Goal: Check status: Check status

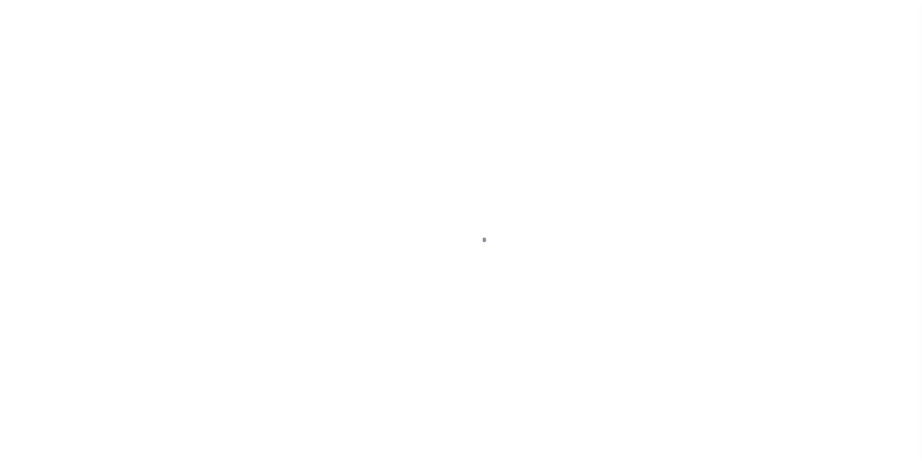
scroll to position [10, 0]
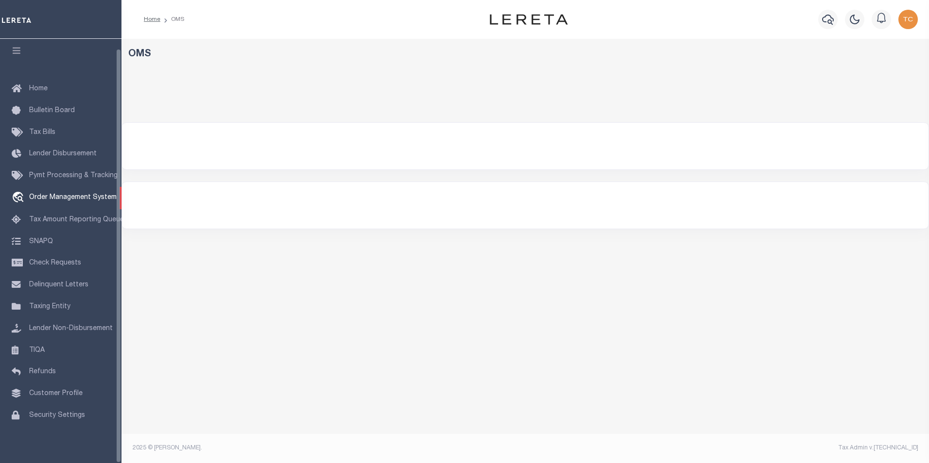
select select "200"
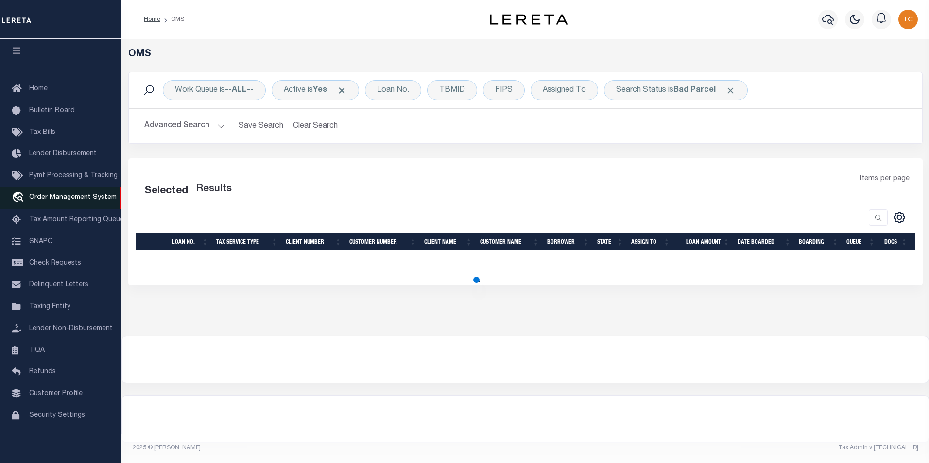
select select "200"
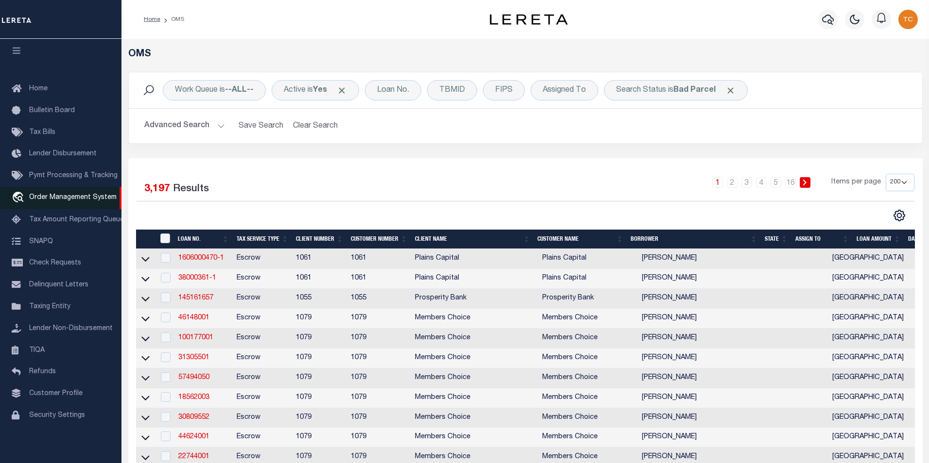
click at [87, 195] on span "Order Management System" at bounding box center [72, 197] width 87 height 7
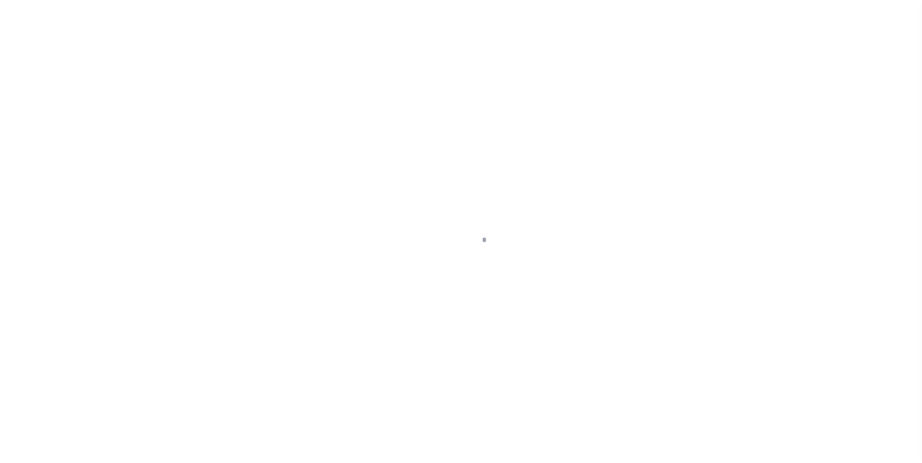
scroll to position [10, 0]
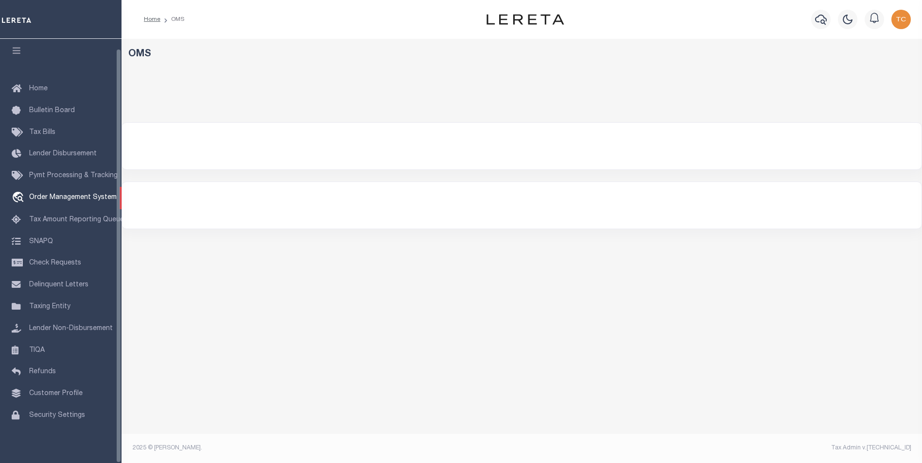
select select "200"
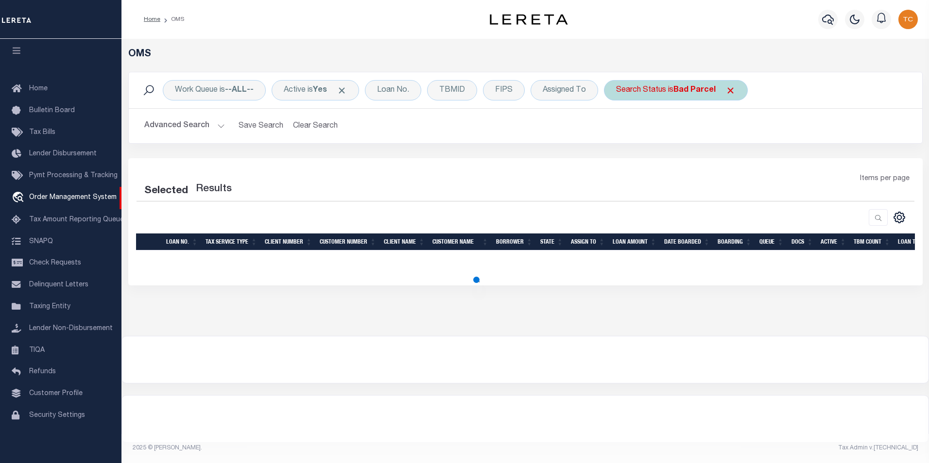
select select "200"
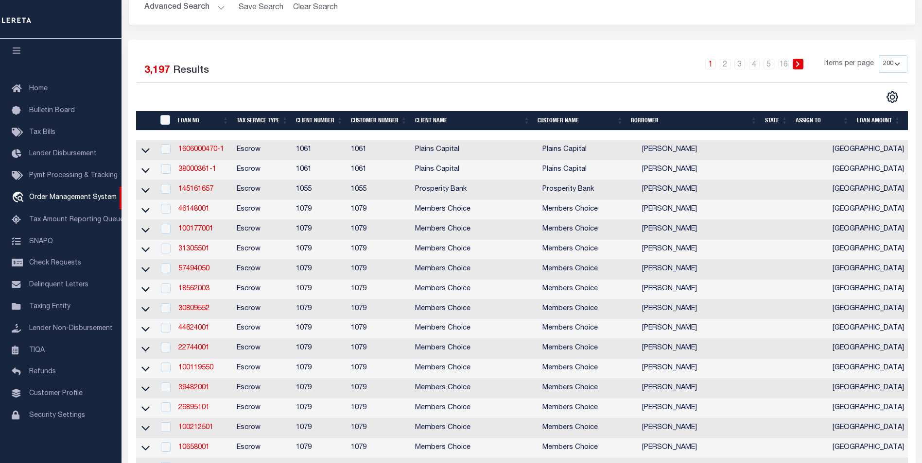
scroll to position [97, 0]
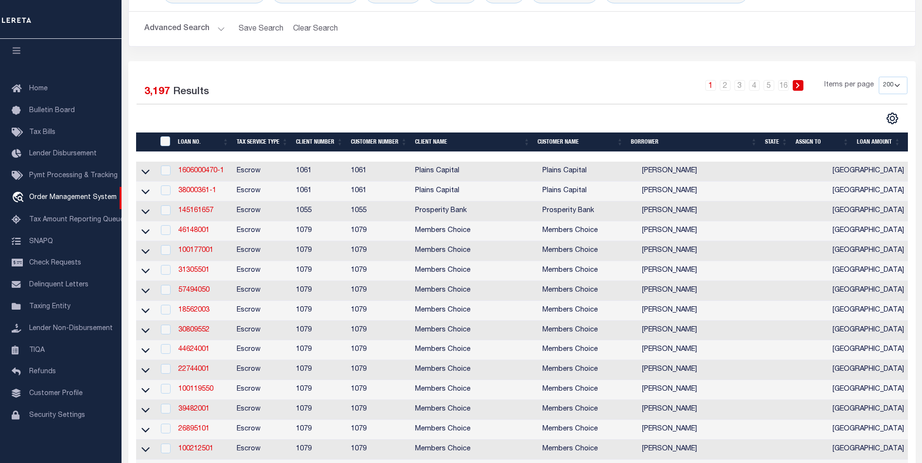
click at [779, 140] on th "State" at bounding box center [776, 143] width 31 height 20
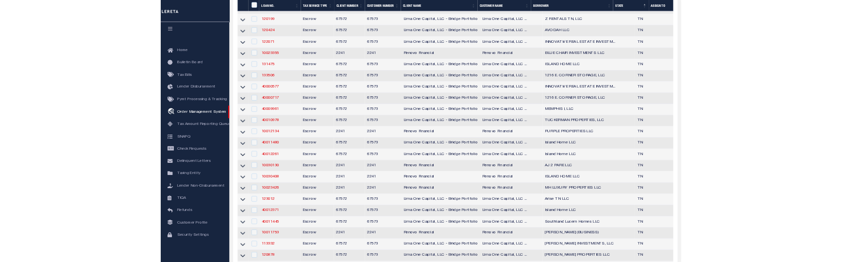
scroll to position [3352, 0]
